Goal: Transaction & Acquisition: Subscribe to service/newsletter

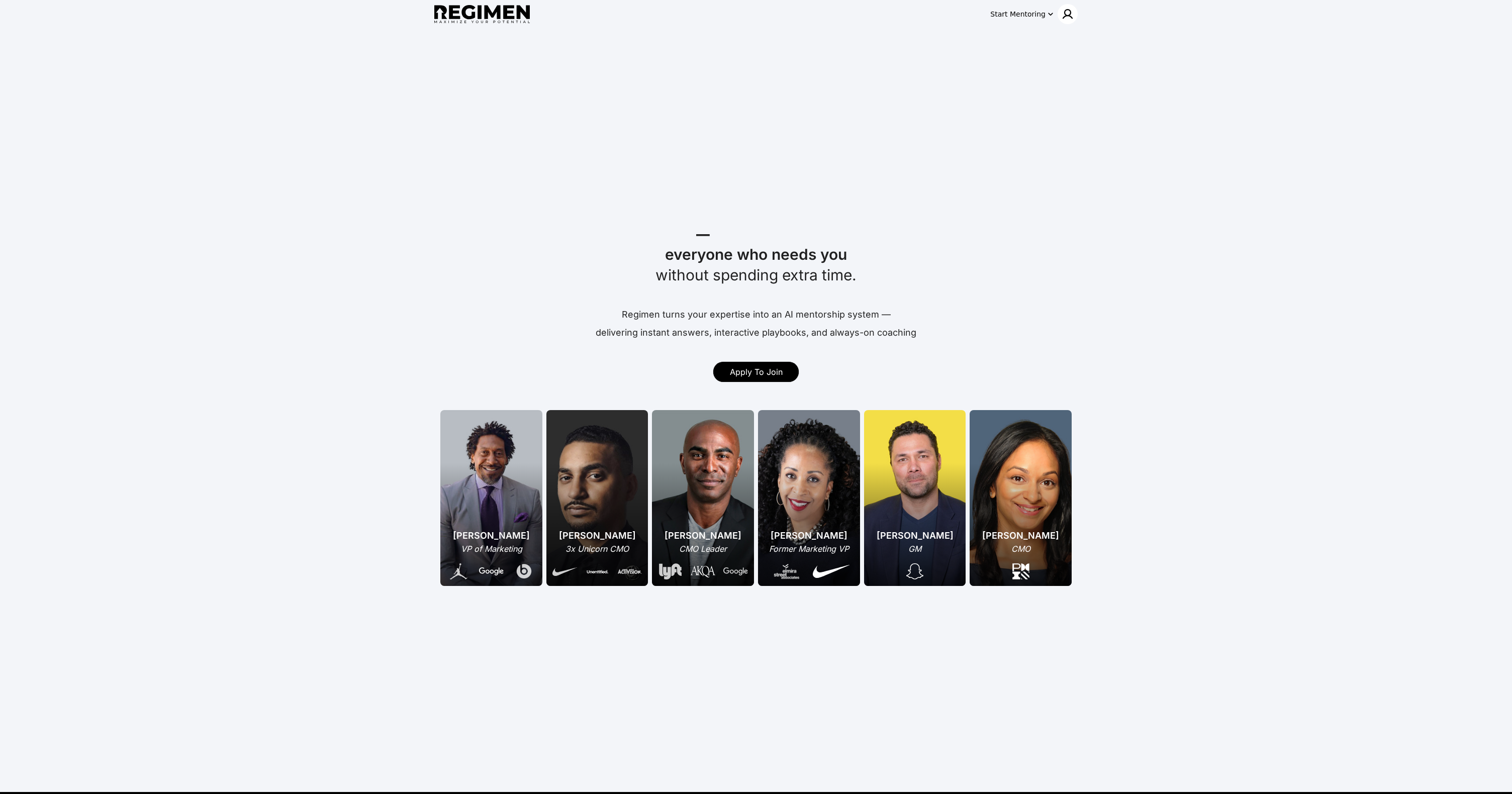
click at [1074, 15] on div at bounding box center [1068, 14] width 20 height 20
click at [1044, 15] on div at bounding box center [756, 397] width 1512 height 794
click at [1044, 15] on div "Start Mentoring" at bounding box center [1018, 14] width 55 height 10
click at [1062, 12] on div at bounding box center [756, 397] width 1512 height 794
click at [1066, 12] on div "Get started Join Waitlist Book Demo Pricing" at bounding box center [756, 397] width 1512 height 794
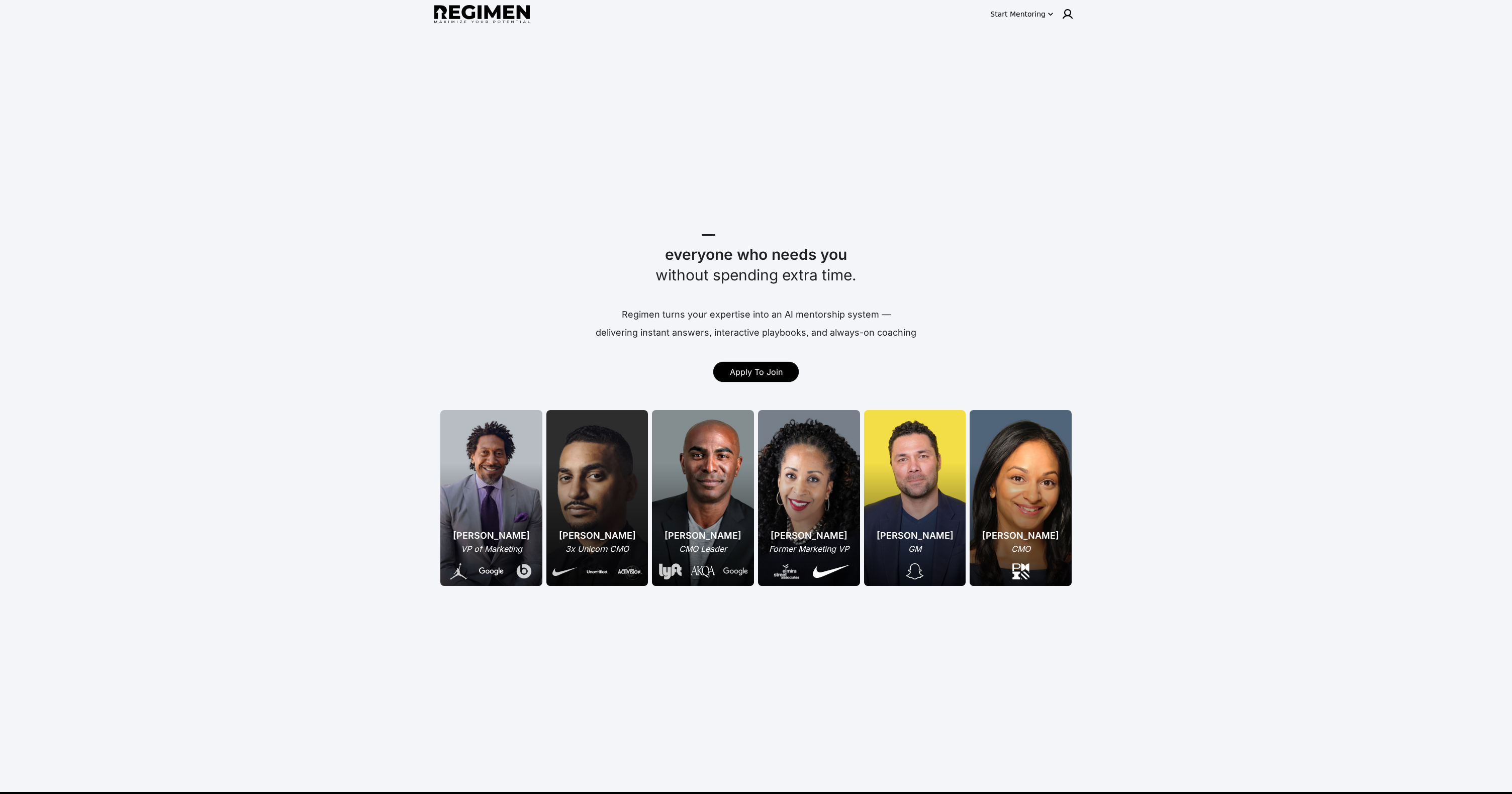
click at [1066, 12] on img at bounding box center [1068, 14] width 12 height 12
click at [1049, 30] on span "Log In" at bounding box center [1050, 35] width 23 height 10
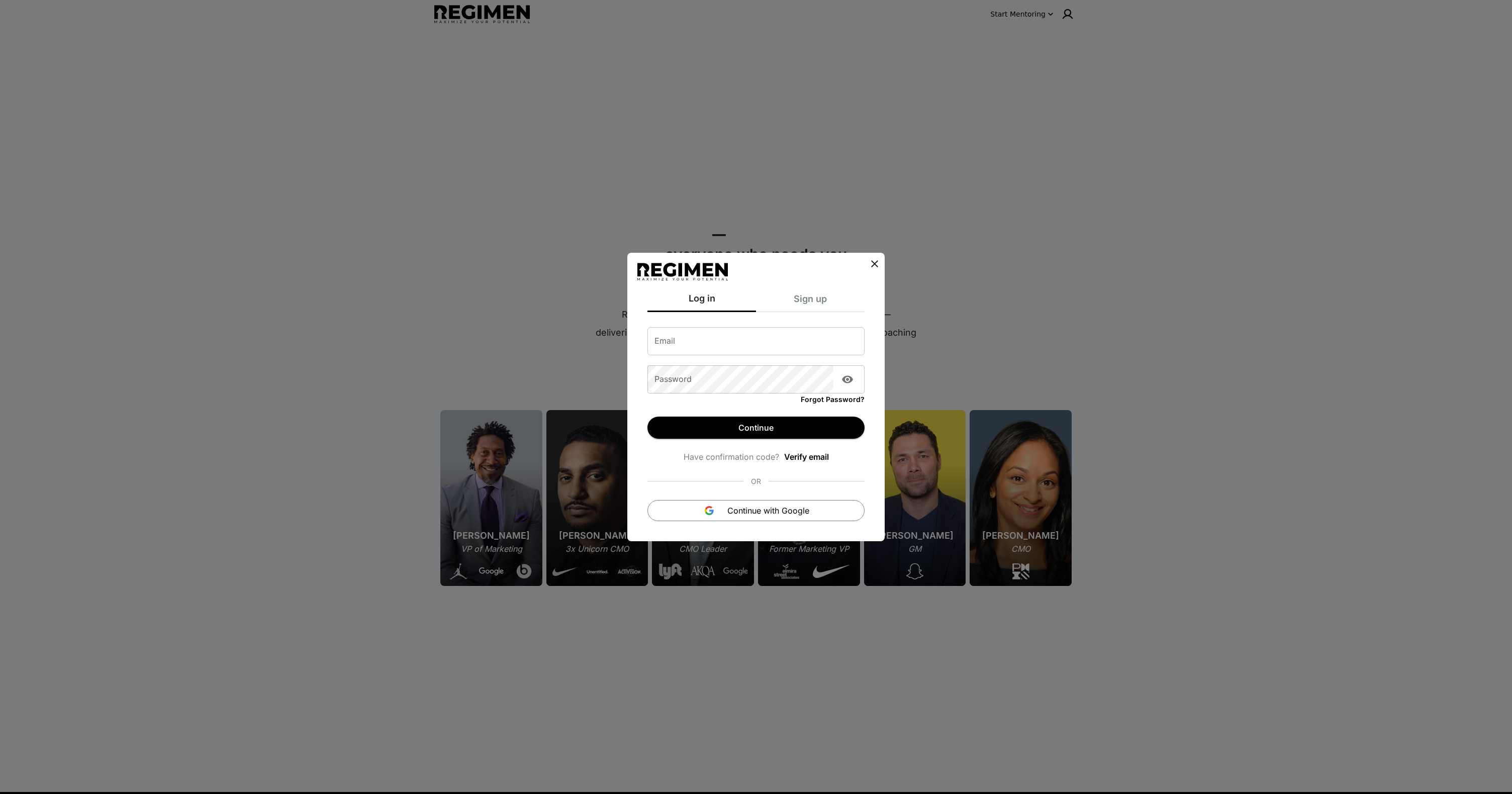
click at [810, 311] on div "Sign up" at bounding box center [810, 302] width 108 height 20
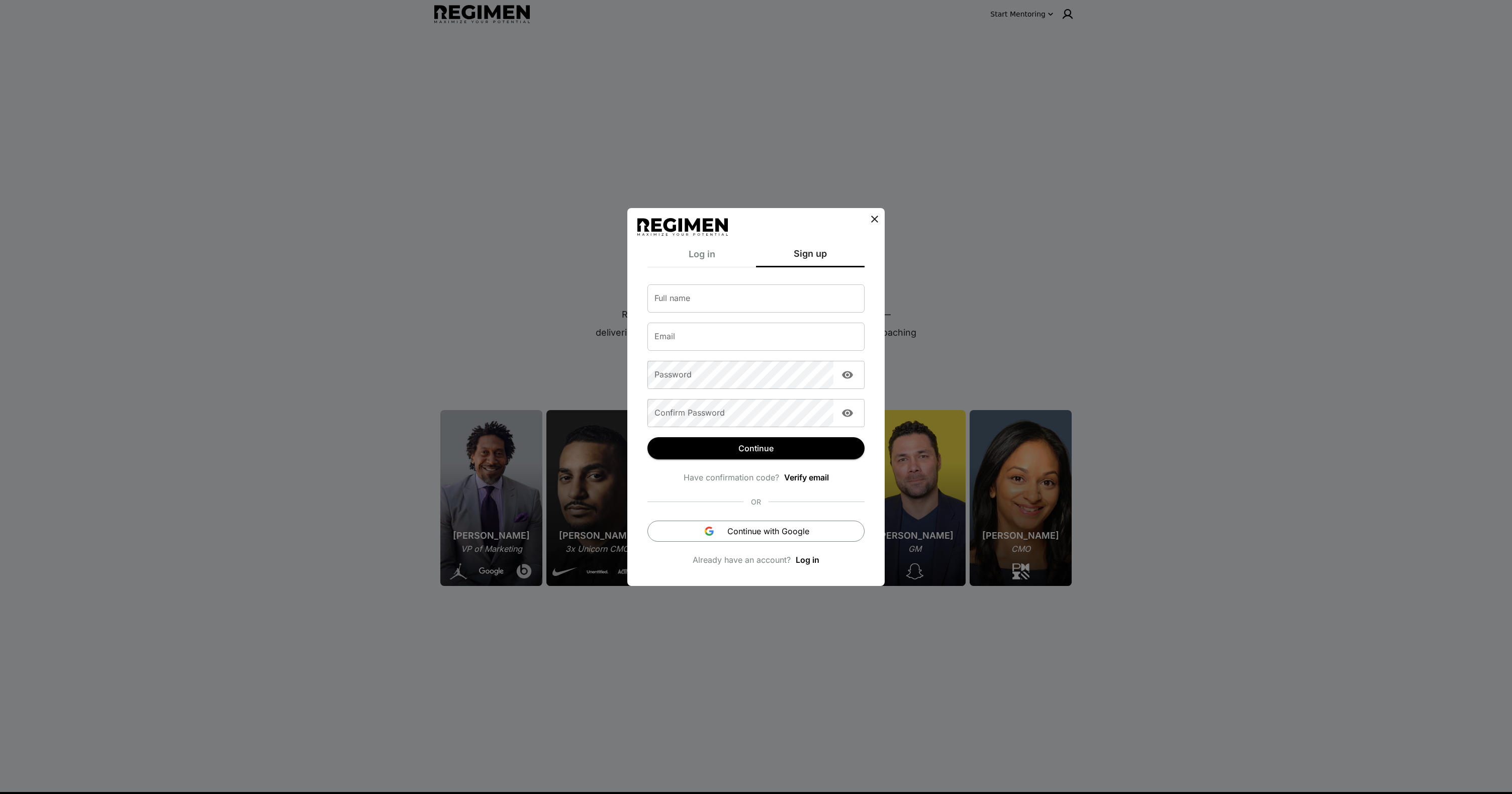
click at [808, 309] on input "Full name" at bounding box center [756, 299] width 217 height 28
type input "*********"
type input "*"
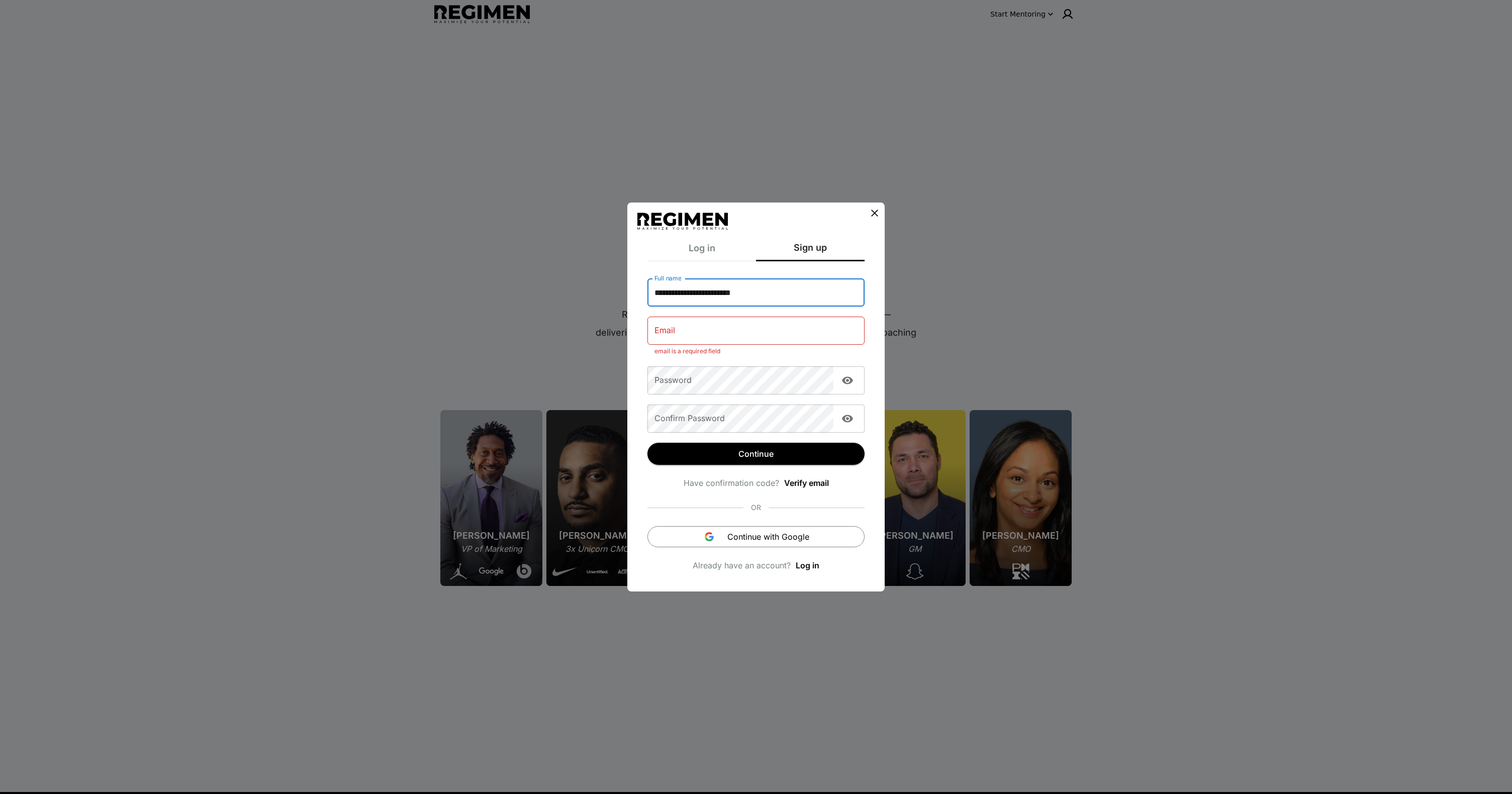
type input "**********"
click at [815, 336] on input "Email" at bounding box center [756, 331] width 217 height 28
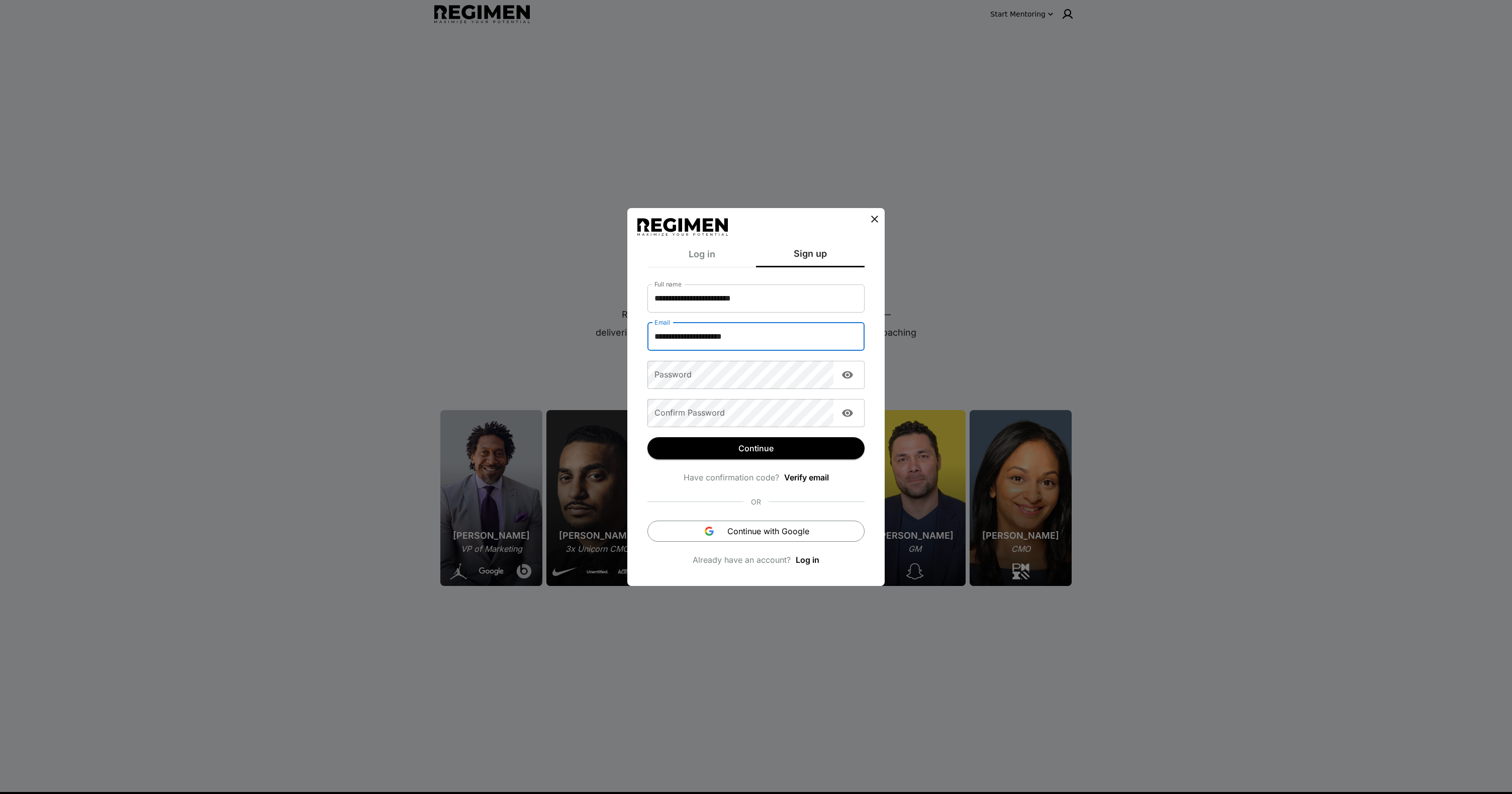
type input "**********"
click at [772, 525] on span "Continue with Google" at bounding box center [768, 531] width 82 height 12
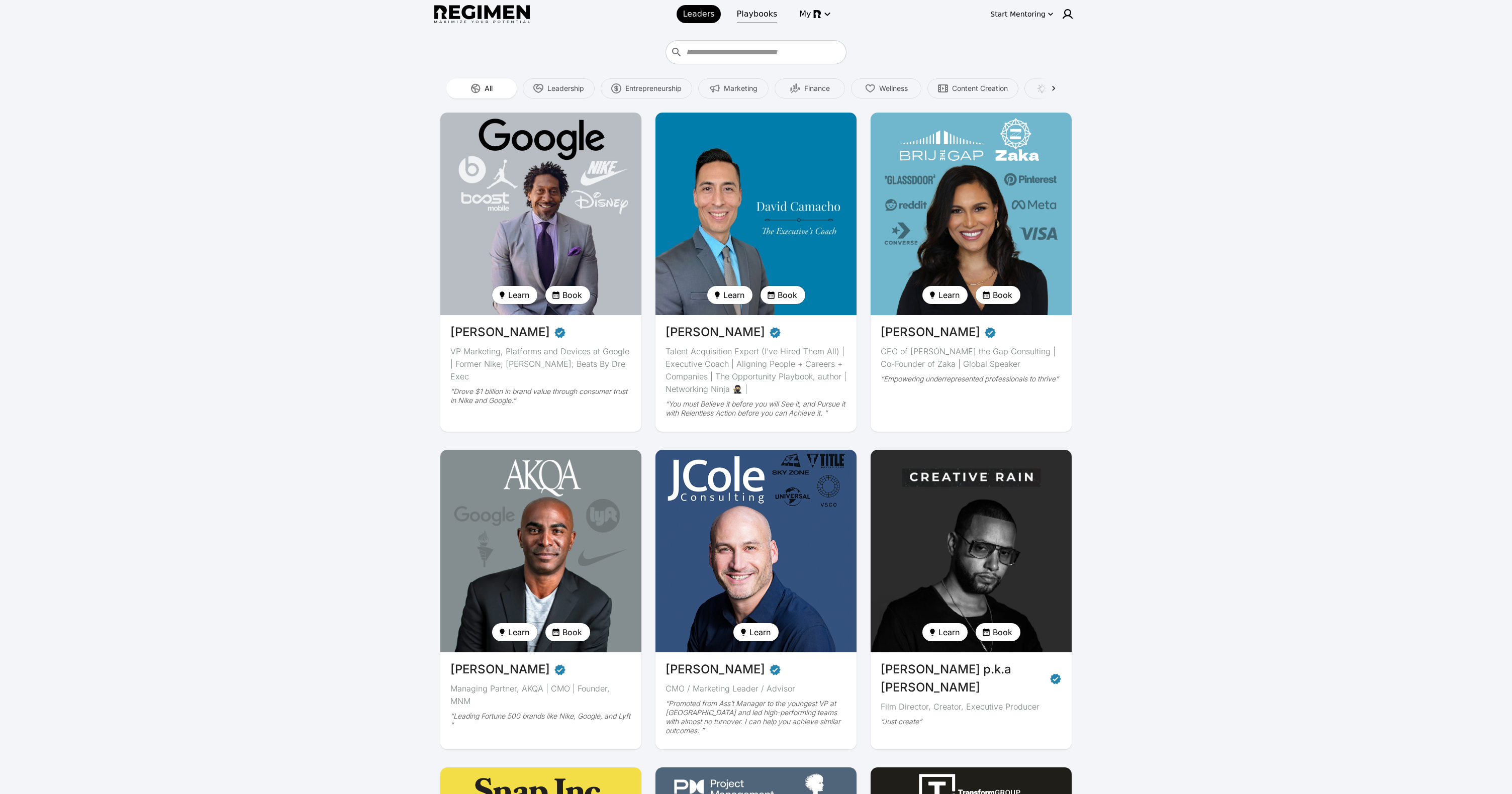
click at [780, 13] on link "Playbooks" at bounding box center [757, 14] width 53 height 18
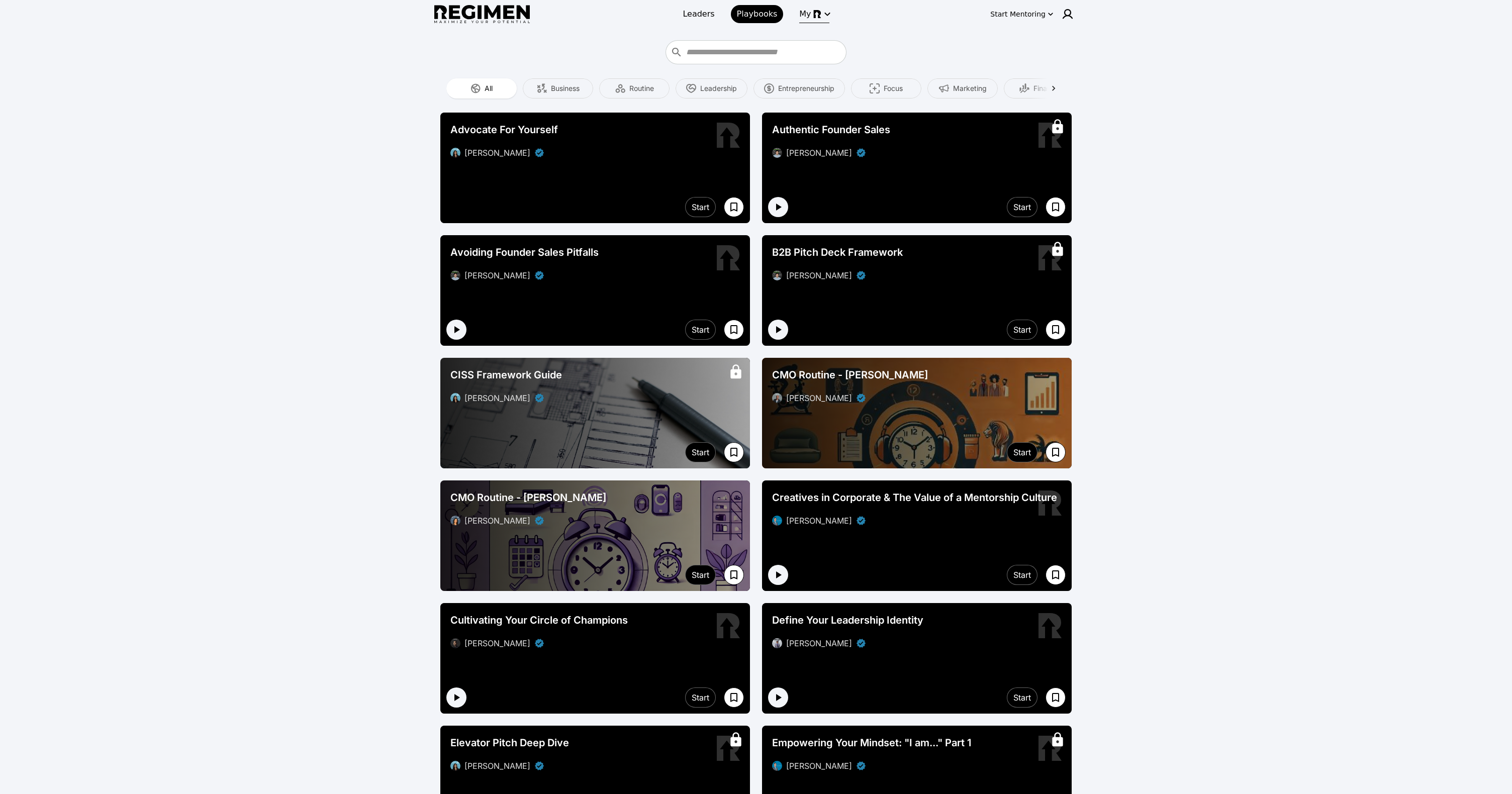
click at [816, 12] on img "button" at bounding box center [817, 14] width 8 height 8
click at [910, 15] on div at bounding box center [756, 397] width 1512 height 794
click at [1044, 15] on div "Start Mentoring" at bounding box center [1018, 14] width 55 height 10
click at [1040, 92] on button "Pricing" at bounding box center [1029, 93] width 59 height 18
click at [684, 10] on link "Leaders" at bounding box center [698, 14] width 44 height 18
